Goal: Navigation & Orientation: Find specific page/section

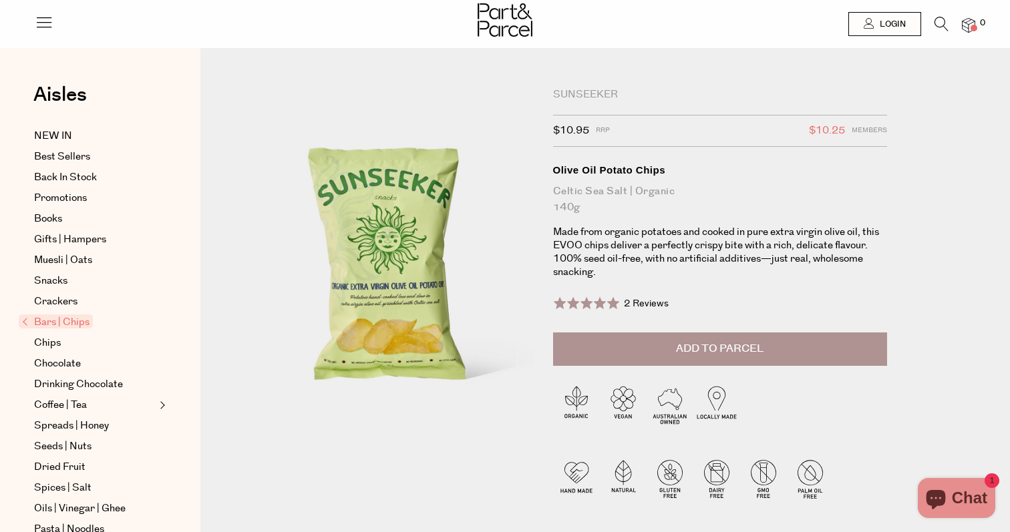
click at [642, 303] on span "2 Reviews" at bounding box center [646, 303] width 45 height 13
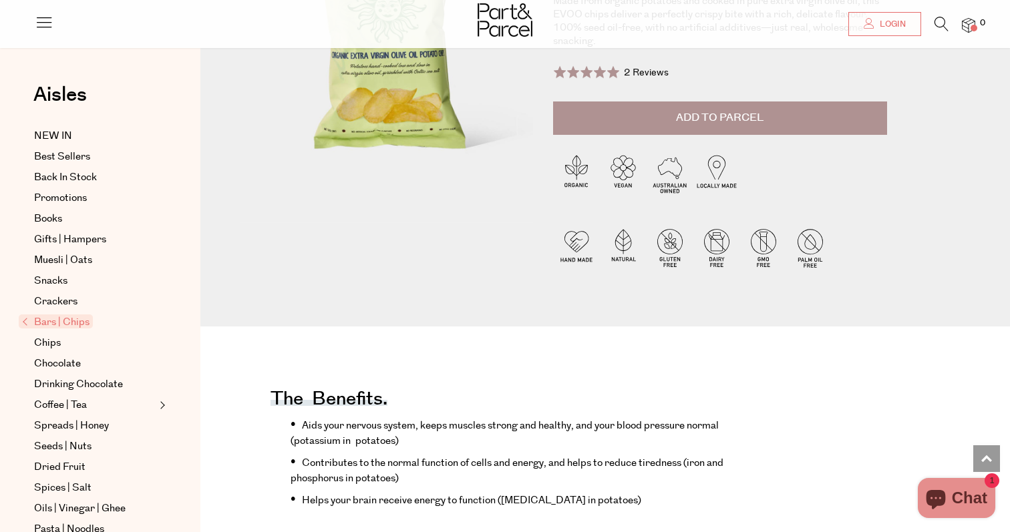
scroll to position [177, 0]
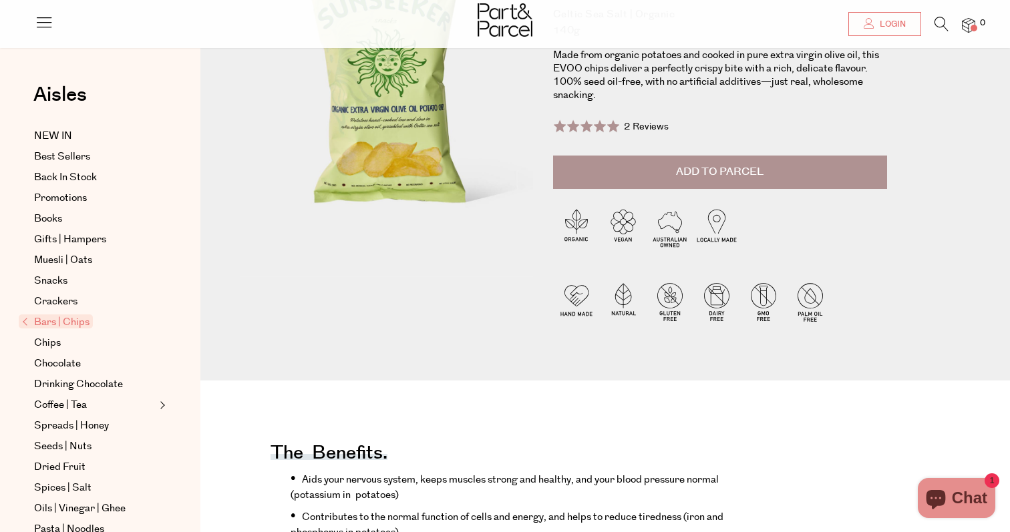
click at [63, 325] on span "Bars | Chips" at bounding box center [56, 322] width 74 height 14
